Goal: Find specific page/section: Find specific page/section

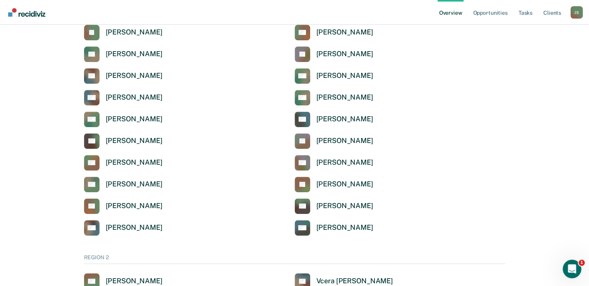
scroll to position [321, 0]
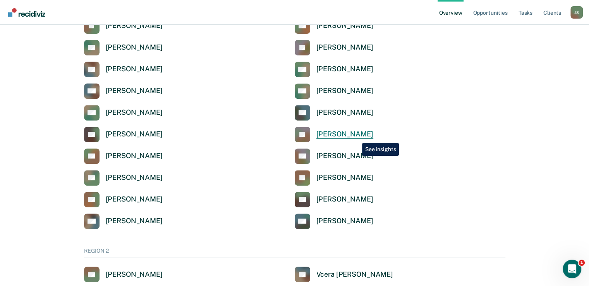
click at [356, 137] on div "[PERSON_NAME]" at bounding box center [344, 134] width 57 height 9
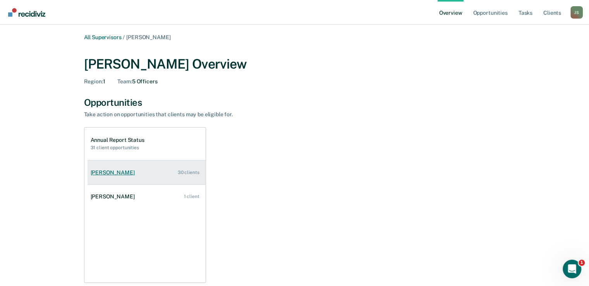
click at [150, 176] on link "[PERSON_NAME] 30 clients" at bounding box center [147, 173] width 118 height 22
